Goal: Information Seeking & Learning: Learn about a topic

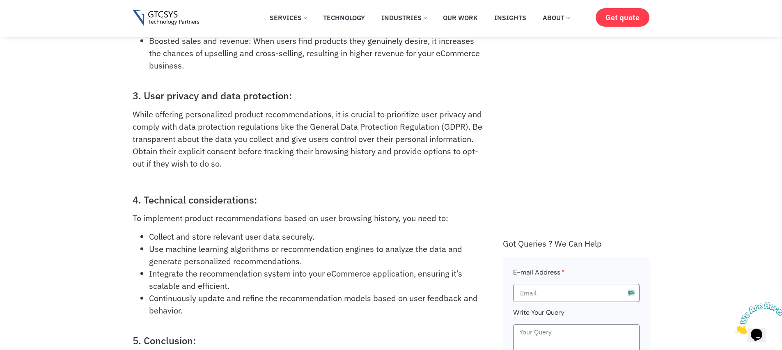
scroll to position [665, 0]
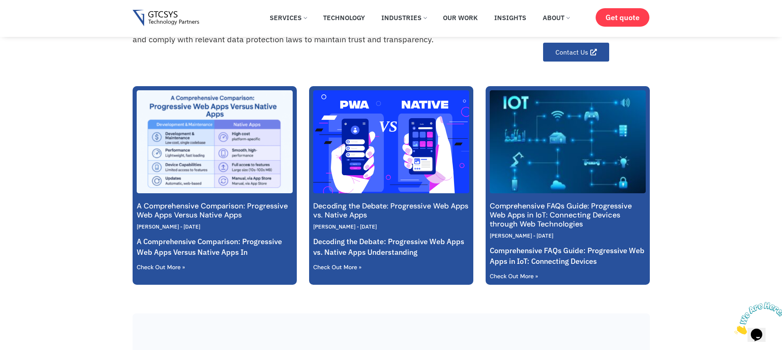
click at [347, 209] on div "Decoding the Debate: Progressive Web Apps vs. Native Apps Gopal Lagdhir July 25…" at bounding box center [391, 241] width 156 height 79
click at [385, 209] on div "Decoding the Debate: Progressive Web Apps vs. Native Apps Gopal Lagdhir July 25…" at bounding box center [391, 241] width 156 height 79
click at [340, 264] on link "Check Out More »" at bounding box center [337, 267] width 48 height 7
click at [423, 239] on p "Decoding the Debate: Progressive Web Apps vs. Native Apps Understanding" at bounding box center [391, 246] width 156 height 21
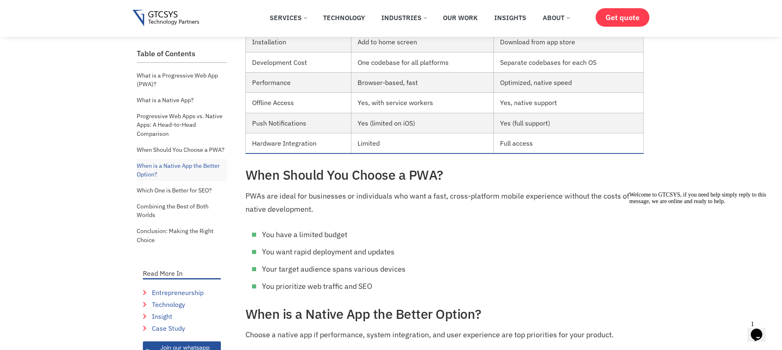
scroll to position [813, 0]
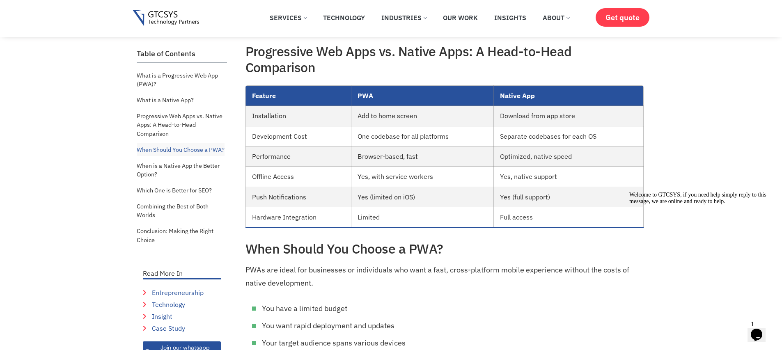
drag, startPoint x: 551, startPoint y: 146, endPoint x: 484, endPoint y: 136, distance: 67.2
click at [484, 146] on tr "Performance Browser-based, fast Optimized, native speed" at bounding box center [444, 156] width 398 height 20
click at [380, 146] on td "Browser-based, fast" at bounding box center [422, 156] width 142 height 20
click at [379, 146] on td "Browser-based, fast" at bounding box center [422, 156] width 142 height 20
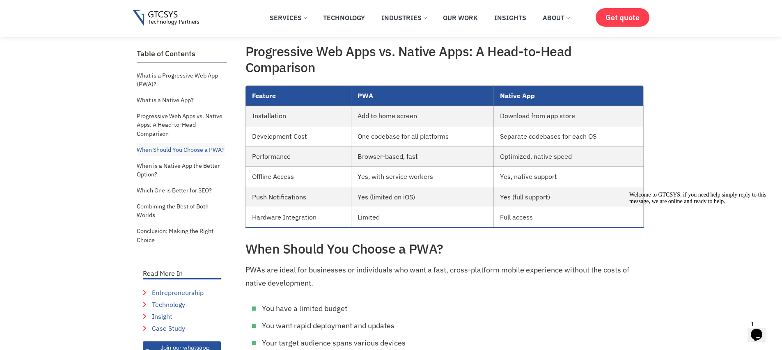
click at [477, 146] on td "Browser-based, fast" at bounding box center [422, 156] width 142 height 20
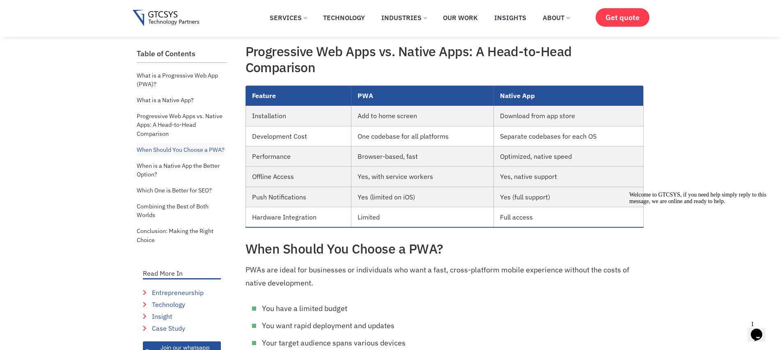
click at [454, 153] on tbody "Installation Add to home screen Download from app store Development Cost One co…" at bounding box center [444, 166] width 398 height 121
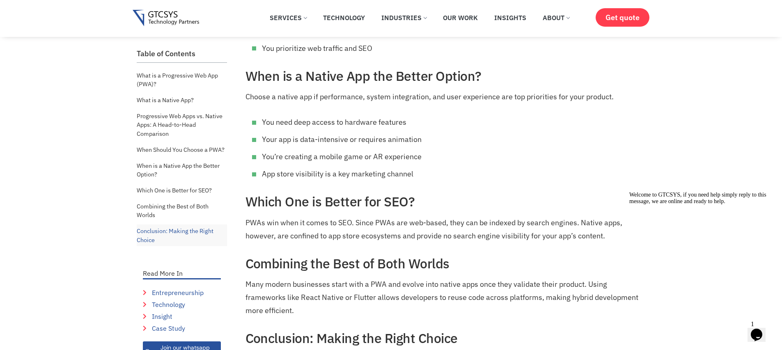
scroll to position [1141, 0]
